Goal: Use online tool/utility

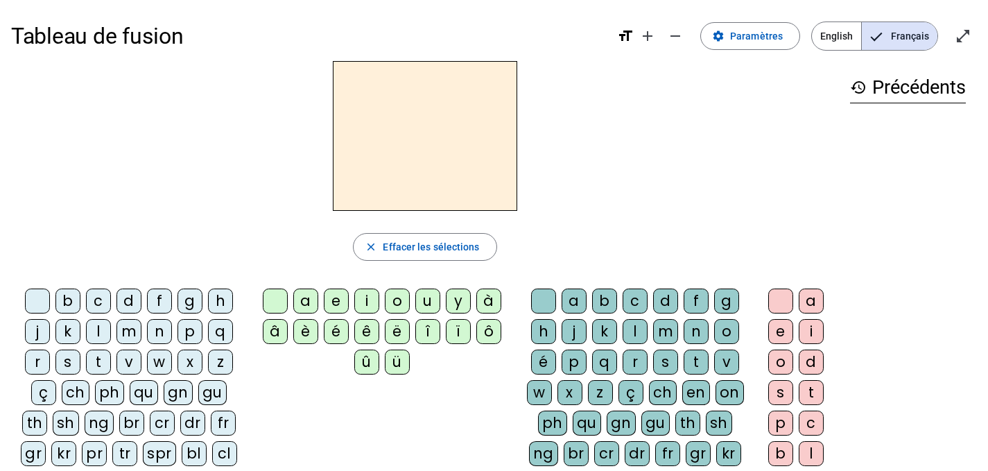
click at [185, 338] on div "p" at bounding box center [189, 331] width 25 height 25
click at [306, 305] on div "a" at bounding box center [305, 300] width 25 height 25
click at [636, 359] on div "r" at bounding box center [635, 361] width 25 height 25
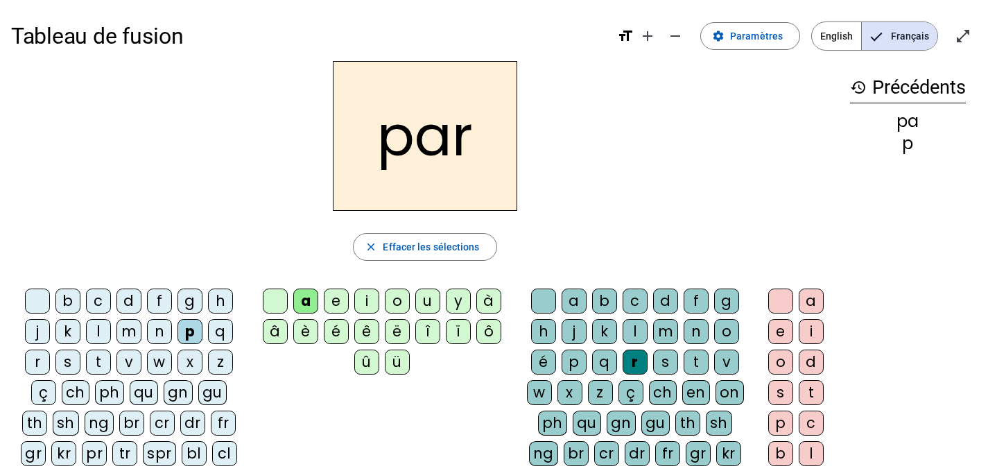
click at [105, 307] on div "c" at bounding box center [98, 300] width 25 height 25
click at [639, 334] on div "l" at bounding box center [635, 331] width 25 height 25
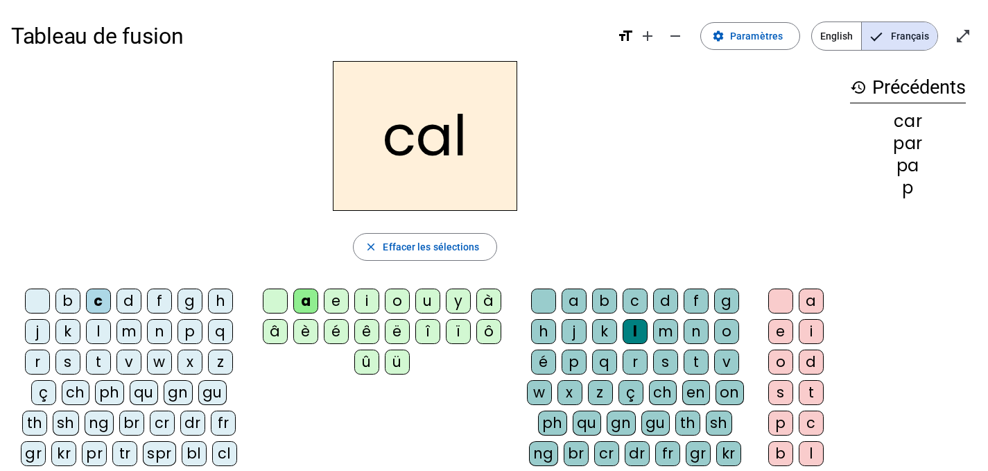
click at [130, 361] on div "v" at bounding box center [128, 361] width 25 height 25
click at [69, 302] on div "b" at bounding box center [67, 300] width 25 height 25
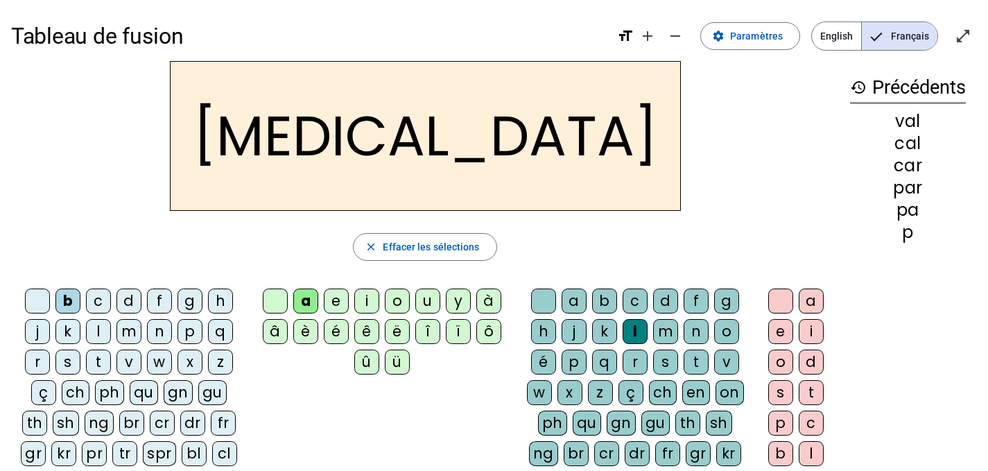
click at [631, 294] on div "c" at bounding box center [635, 300] width 25 height 25
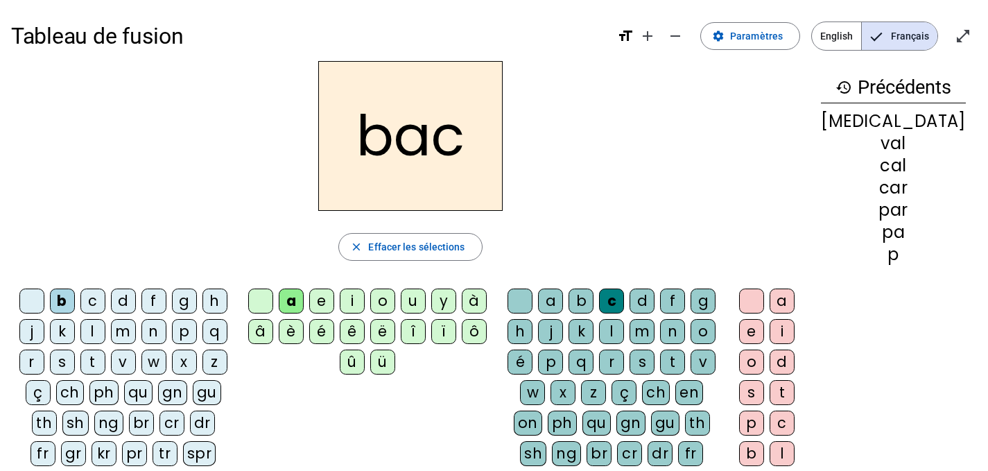
click at [72, 361] on div "s" at bounding box center [62, 361] width 25 height 25
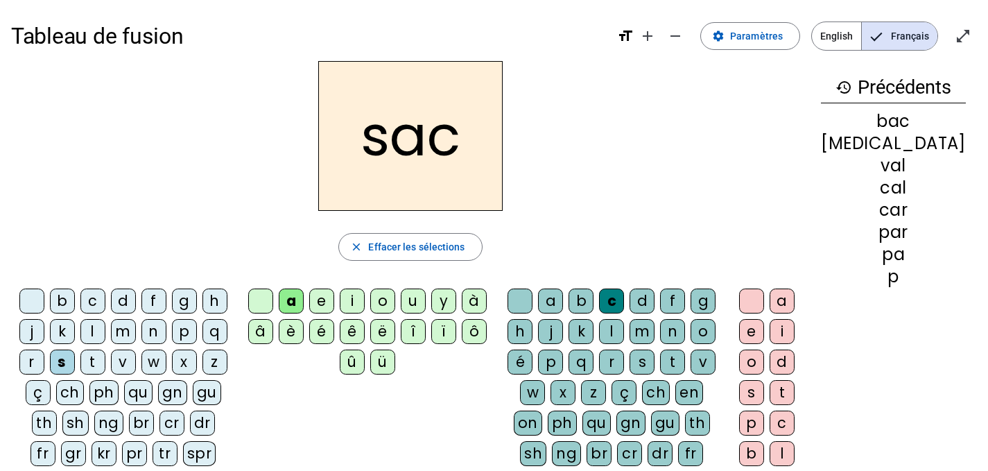
click at [624, 336] on div "l" at bounding box center [611, 331] width 25 height 25
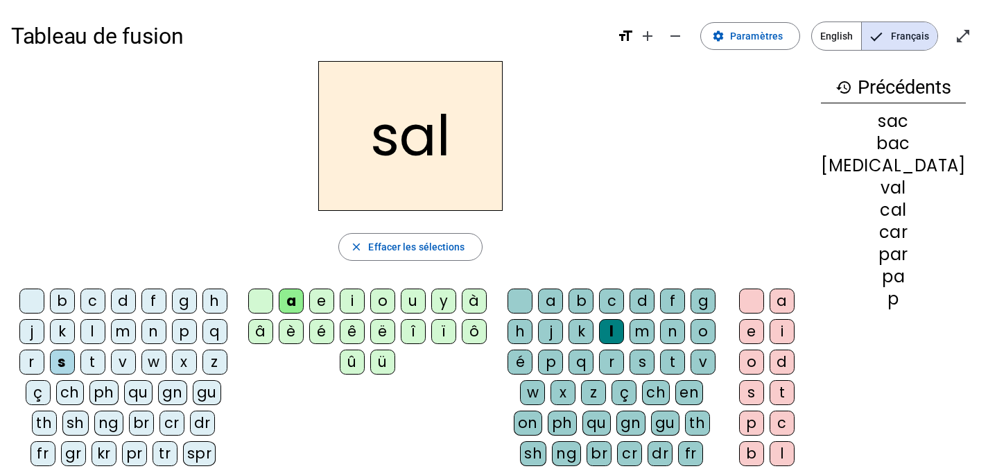
click at [532, 305] on div at bounding box center [520, 300] width 25 height 25
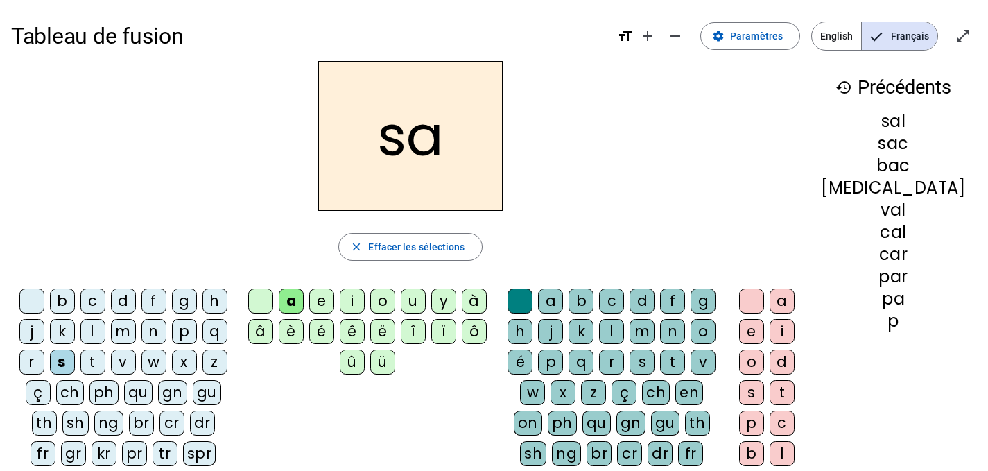
click at [426, 300] on div "u" at bounding box center [413, 300] width 25 height 25
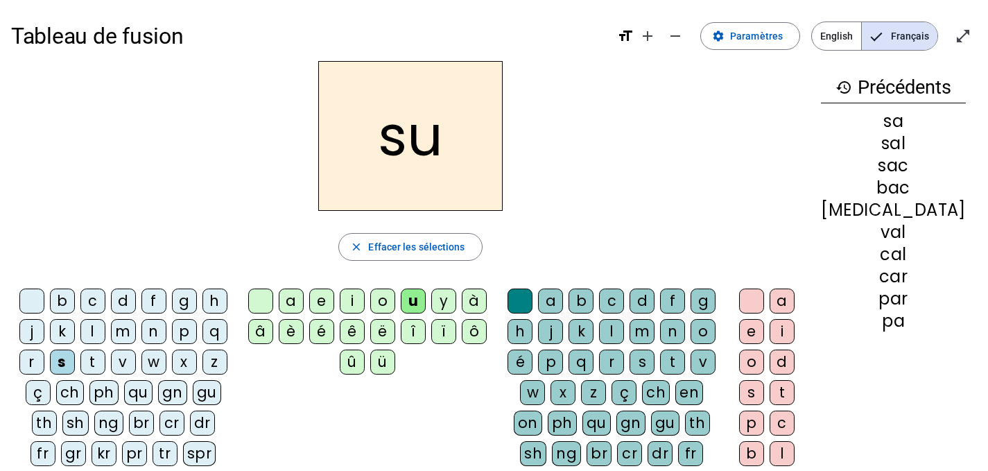
click at [624, 358] on div "r" at bounding box center [611, 361] width 25 height 25
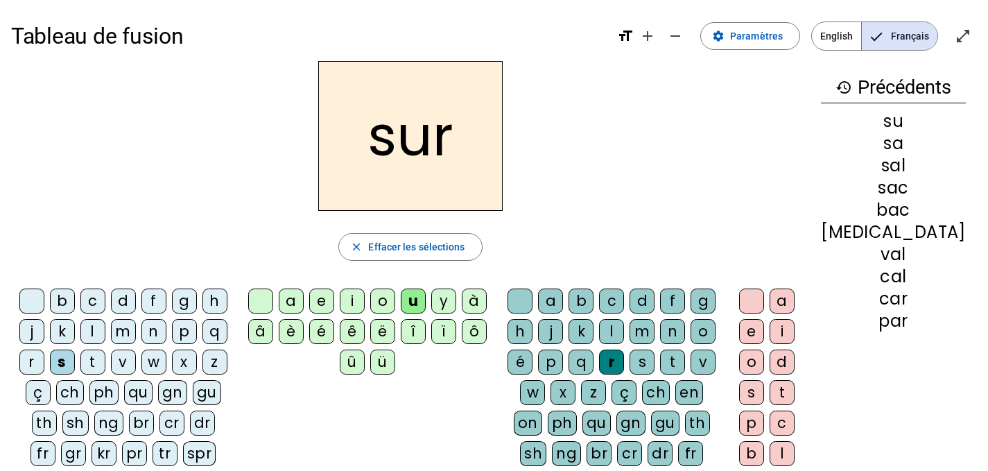
click at [131, 329] on div "m" at bounding box center [123, 331] width 25 height 25
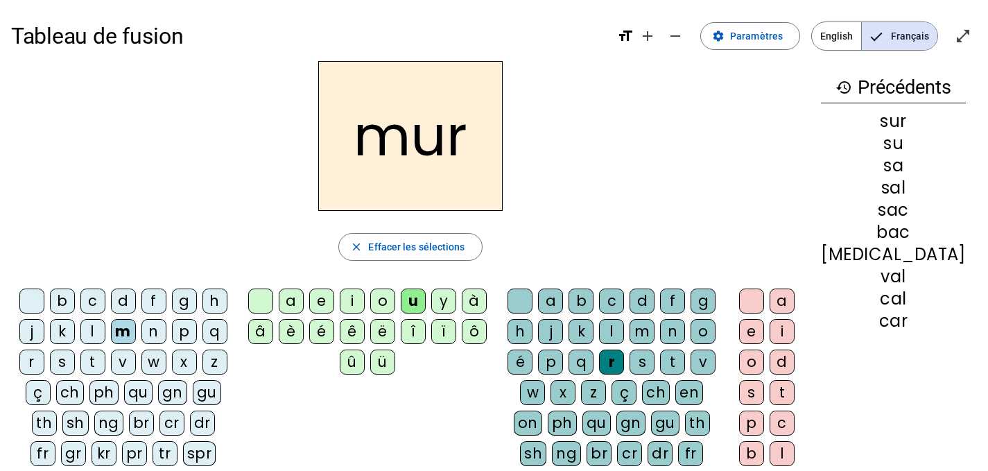
click at [128, 302] on div "d" at bounding box center [123, 300] width 25 height 25
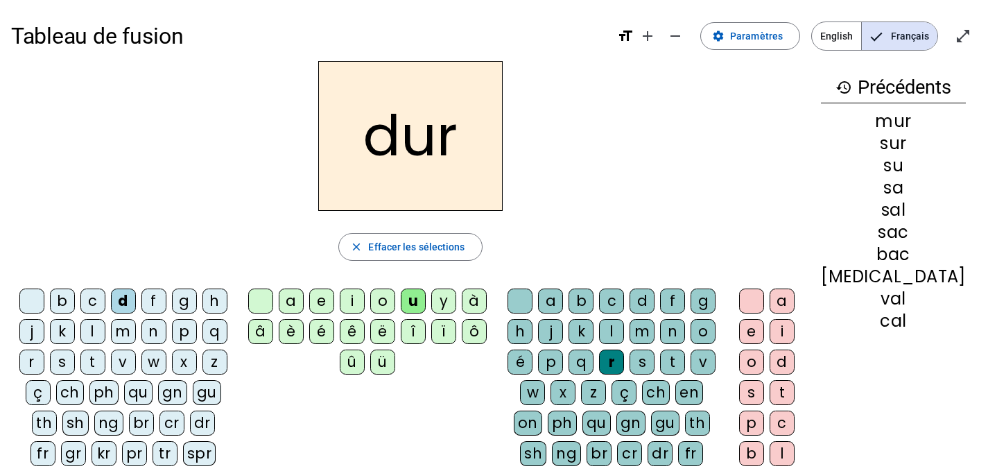
click at [187, 329] on div "p" at bounding box center [184, 331] width 25 height 25
